Goal: Information Seeking & Learning: Learn about a topic

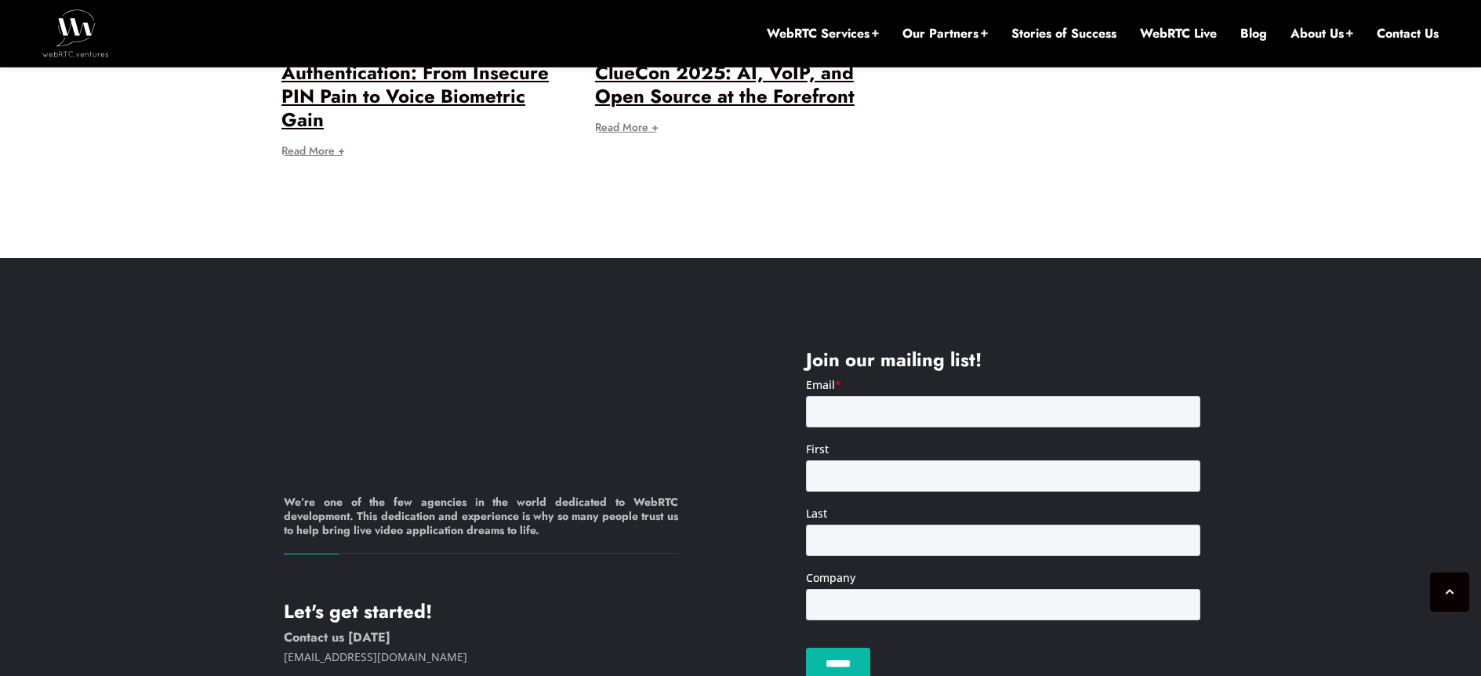
scroll to position [12017, 0]
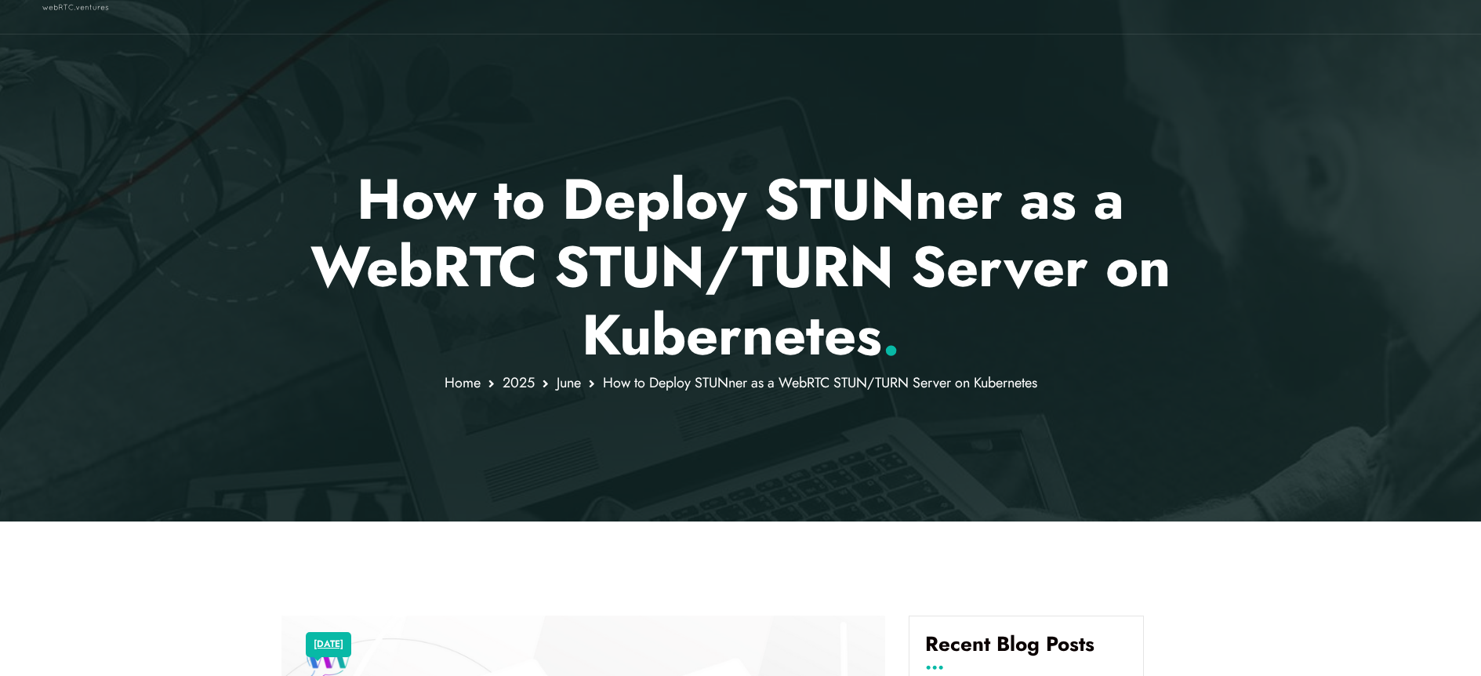
scroll to position [61, 0]
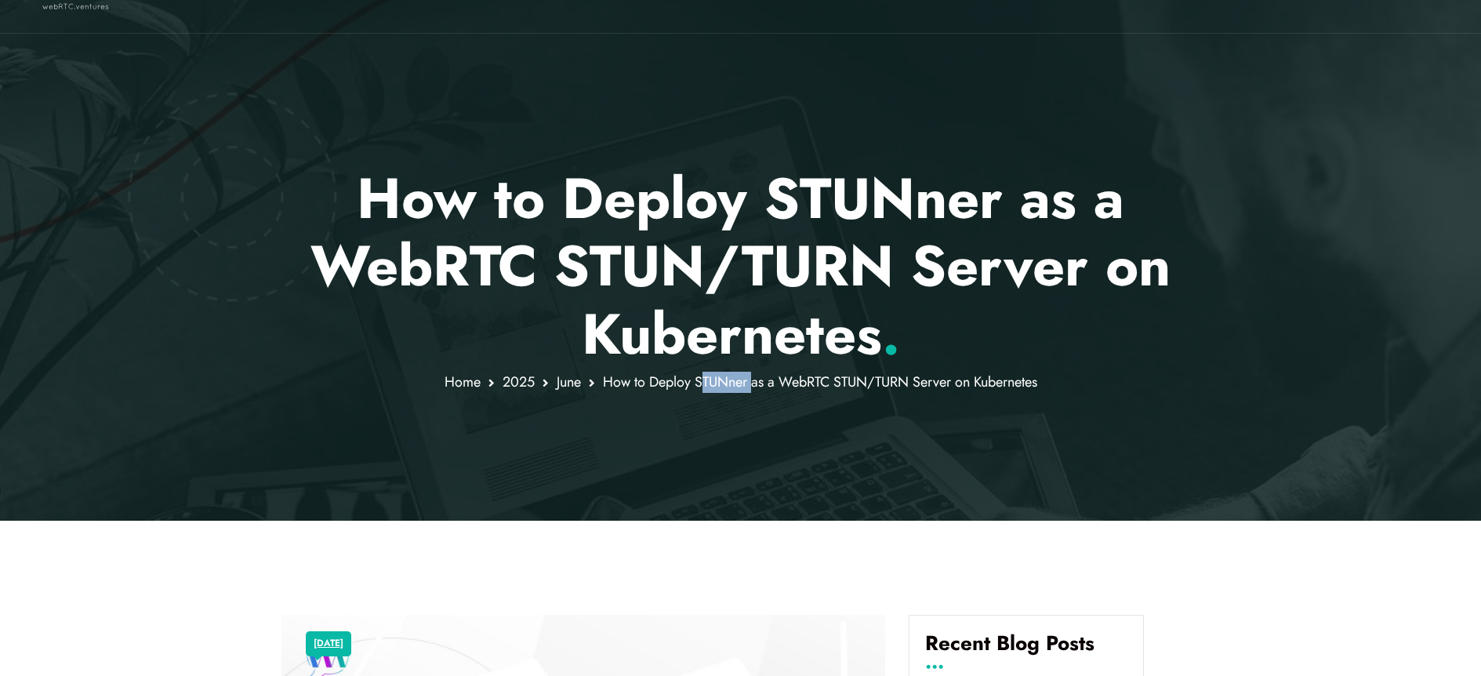
drag, startPoint x: 697, startPoint y: 381, endPoint x: 750, endPoint y: 385, distance: 53.5
click at [750, 385] on span "How to Deploy STUNner as a WebRTC STUN/TURN Server on Kubernetes" at bounding box center [820, 382] width 434 height 20
click at [725, 383] on span "How to Deploy STUNner as a WebRTC STUN/TURN Server on Kubernetes" at bounding box center [820, 382] width 434 height 20
